Goal: Information Seeking & Learning: Check status

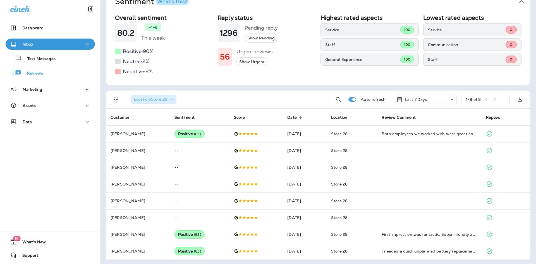
scroll to position [33, 0]
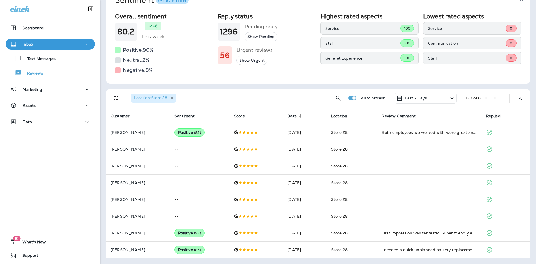
click at [173, 96] on icon "button" at bounding box center [172, 98] width 5 height 5
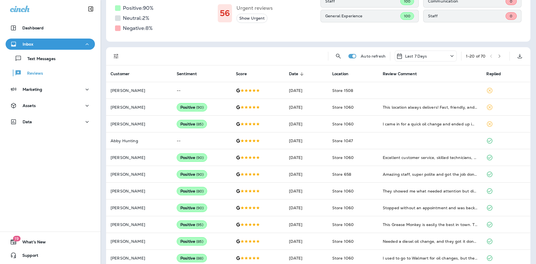
scroll to position [66, 0]
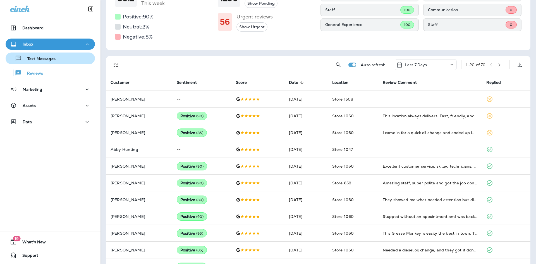
click at [41, 56] on div "Text Messages" at bounding box center [32, 58] width 48 height 8
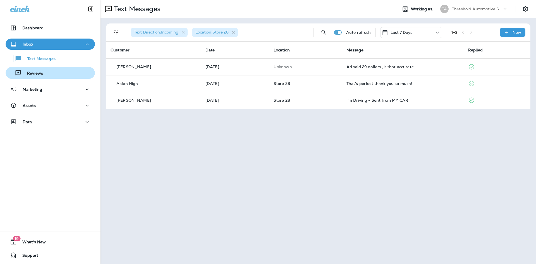
click at [44, 74] on div "Reviews" at bounding box center [50, 73] width 85 height 8
